Goal: Navigation & Orientation: Find specific page/section

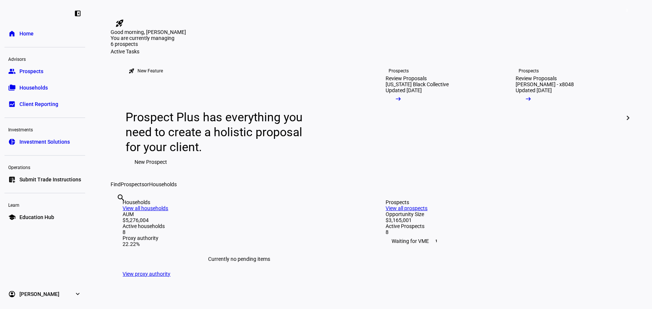
drag, startPoint x: 30, startPoint y: 71, endPoint x: 43, endPoint y: 78, distance: 14.6
click at [30, 71] on span "Prospects" at bounding box center [31, 71] width 24 height 7
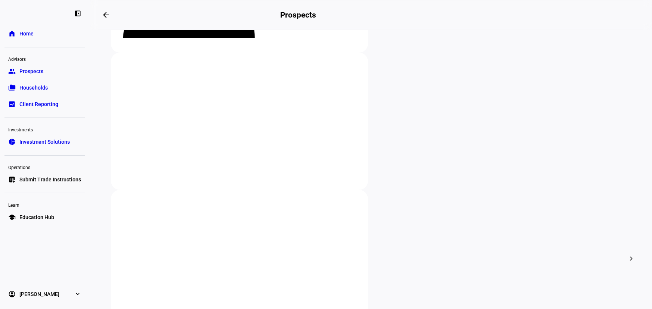
scroll to position [136, 0]
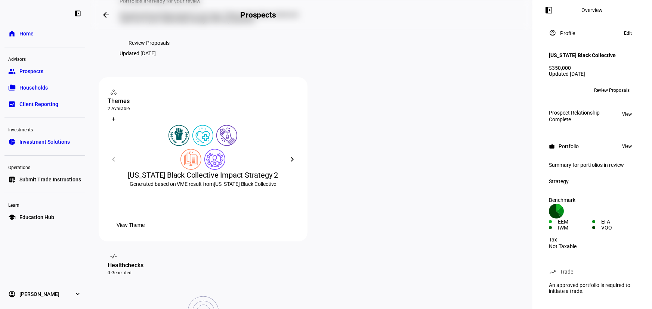
scroll to position [20, 0]
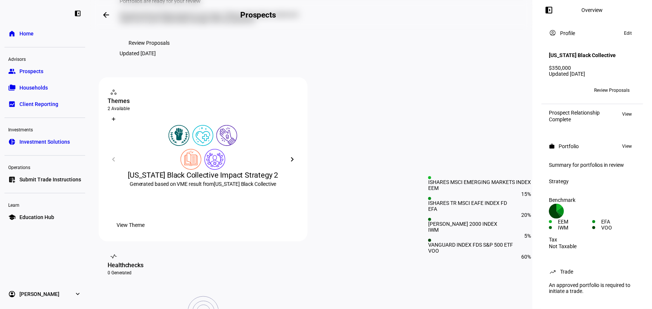
click at [609, 219] on div "EFA" at bounding box center [613, 222] width 43 height 6
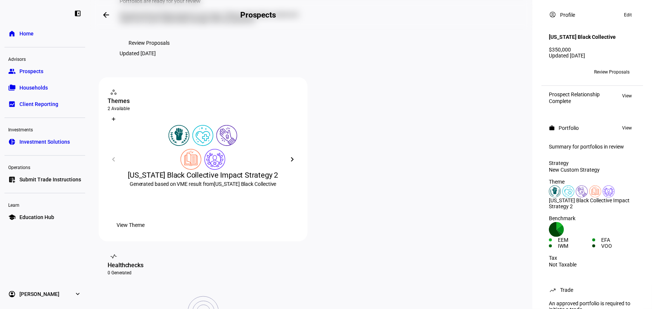
click at [40, 71] on span "Prospects" at bounding box center [31, 71] width 24 height 7
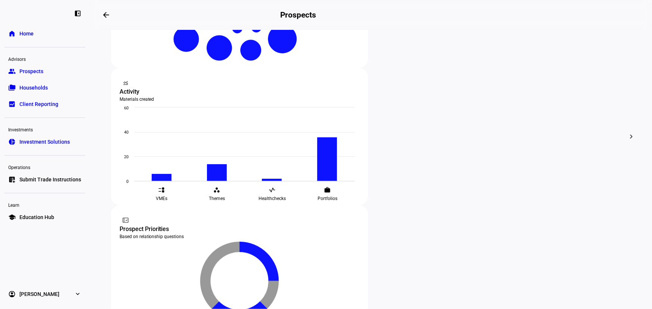
scroll to position [212, 0]
